Goal: Navigation & Orientation: Find specific page/section

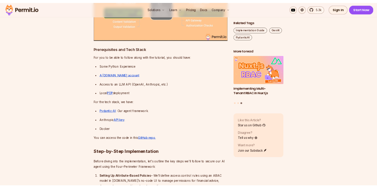
scroll to position [776, 0]
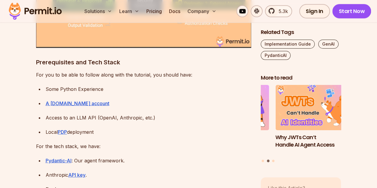
click at [28, 11] on img at bounding box center [35, 11] width 58 height 20
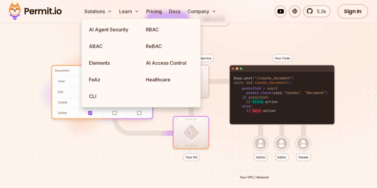
scroll to position [117, 0]
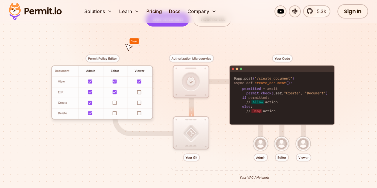
click at [39, 30] on div at bounding box center [188, 118] width 349 height 183
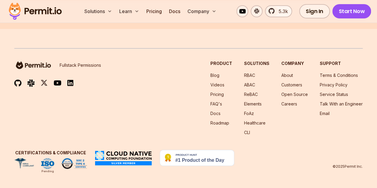
scroll to position [3249, 0]
click at [217, 77] on link "Blog" at bounding box center [215, 75] width 9 height 5
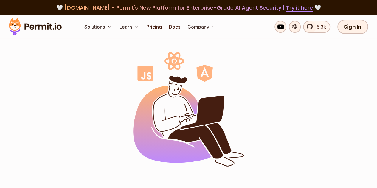
click at [217, 77] on img at bounding box center [188, 109] width 111 height 115
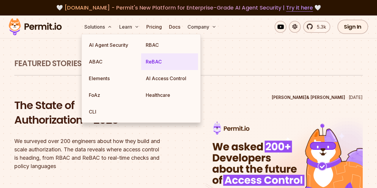
click at [154, 61] on link "ReBAC" at bounding box center [169, 61] width 57 height 17
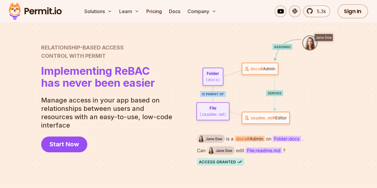
scroll to position [32, 0]
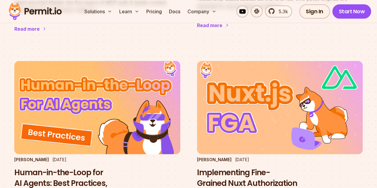
scroll to position [564, 0]
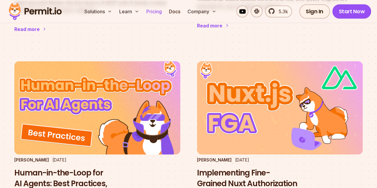
click at [149, 11] on link "Pricing" at bounding box center [154, 11] width 20 height 12
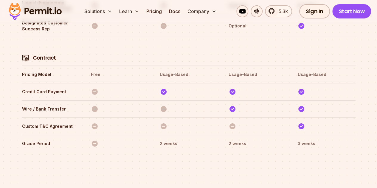
scroll to position [2259, 0]
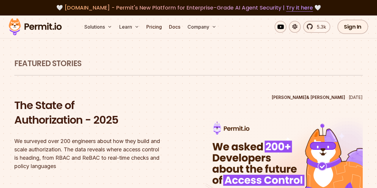
click at [37, 25] on img at bounding box center [35, 27] width 58 height 20
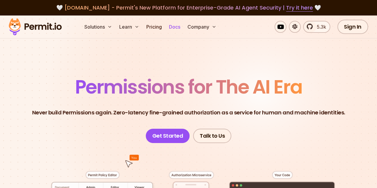
click at [174, 26] on link "Docs" at bounding box center [175, 27] width 16 height 12
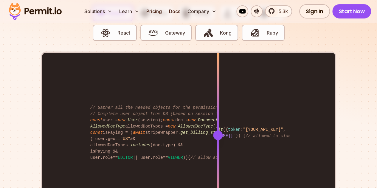
scroll to position [1185, 0]
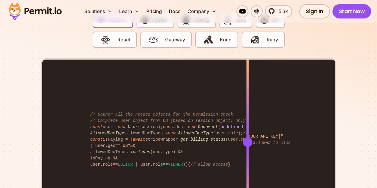
drag, startPoint x: 218, startPoint y: 114, endPoint x: 248, endPoint y: 162, distance: 56.9
click at [248, 162] on div at bounding box center [247, 142] width 2 height 165
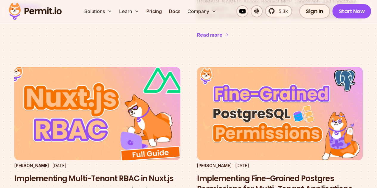
scroll to position [973, 0]
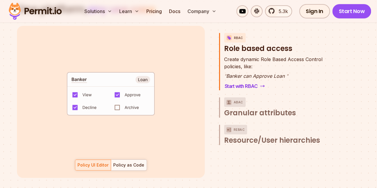
scroll to position [898, 0]
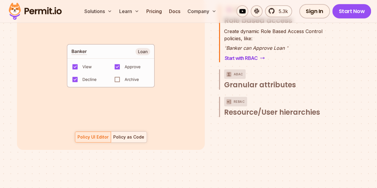
click at [129, 134] on div "Policy as Code" at bounding box center [128, 137] width 31 height 6
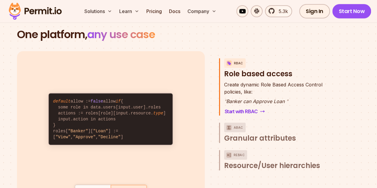
scroll to position [840, 0]
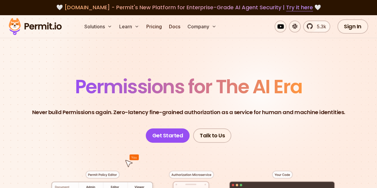
scroll to position [0, 0]
